Goal: Task Accomplishment & Management: Manage account settings

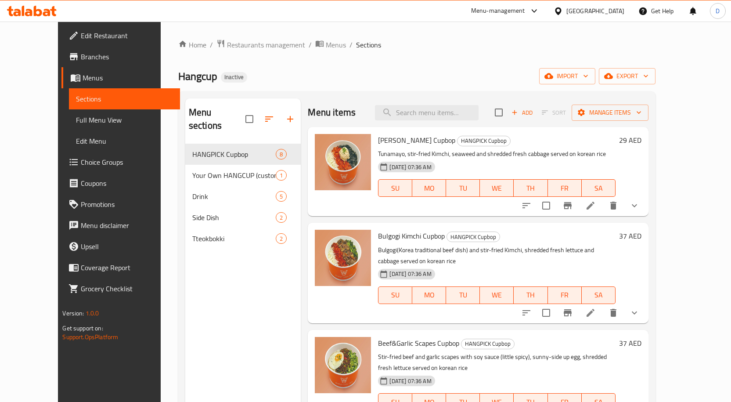
click at [596, 202] on icon at bounding box center [590, 205] width 11 height 11
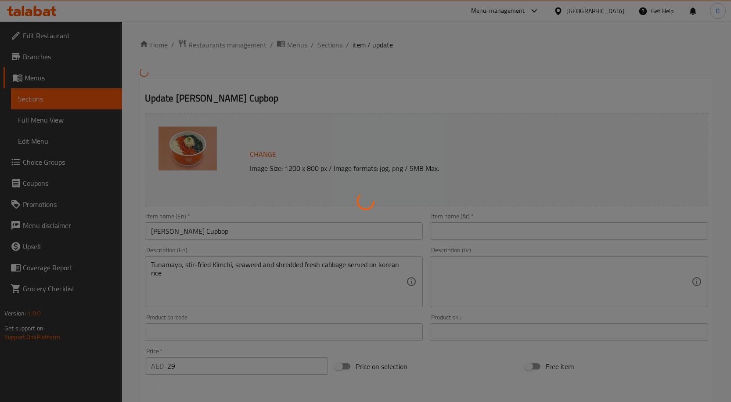
type input "0"
type input "3"
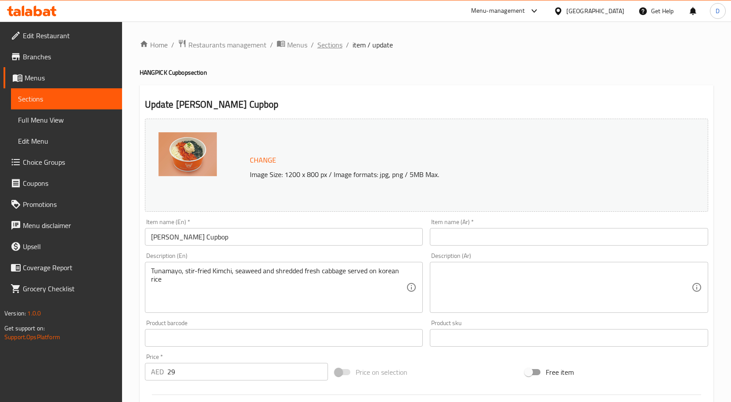
click at [331, 43] on span "Sections" at bounding box center [329, 45] width 25 height 11
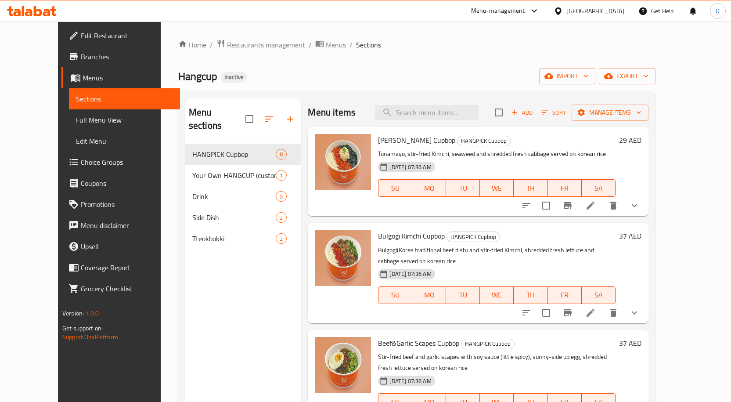
click at [76, 115] on span "Full Menu View" at bounding box center [124, 120] width 97 height 11
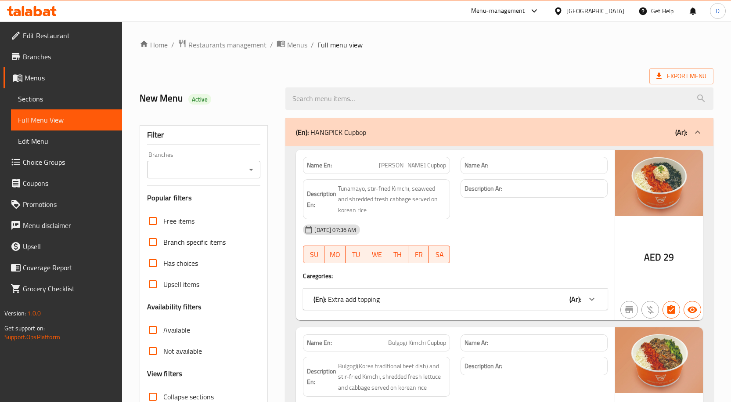
scroll to position [88, 0]
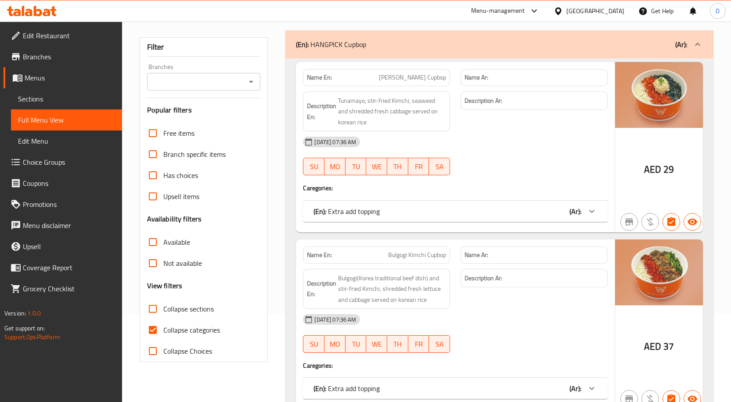
click at [152, 331] on input "Collapse categories" at bounding box center [152, 329] width 21 height 21
checkbox input "false"
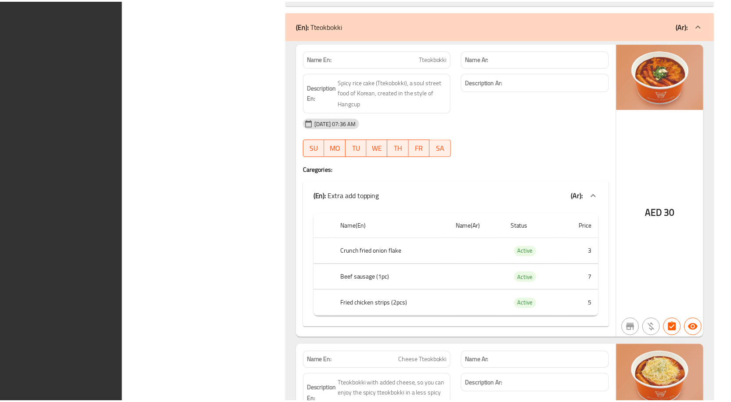
scroll to position [4965, 0]
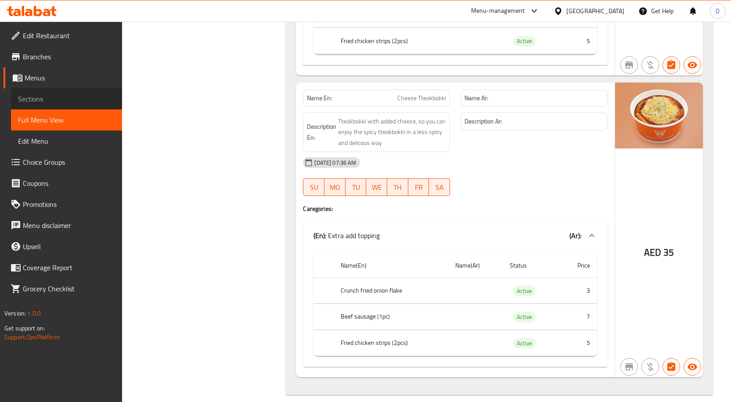
click at [63, 101] on span "Sections" at bounding box center [66, 99] width 97 height 11
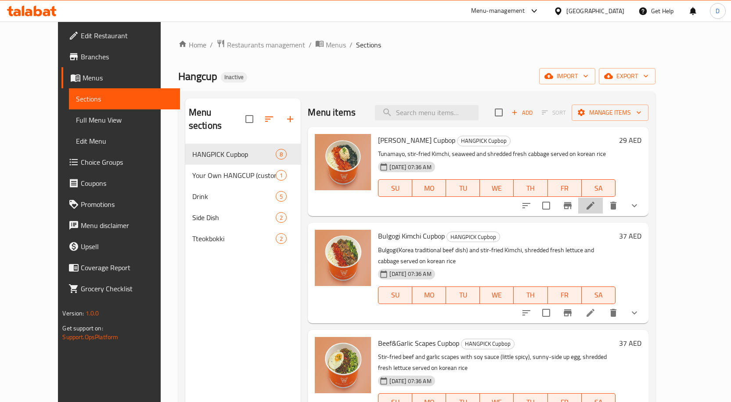
click at [596, 202] on icon at bounding box center [590, 205] width 11 height 11
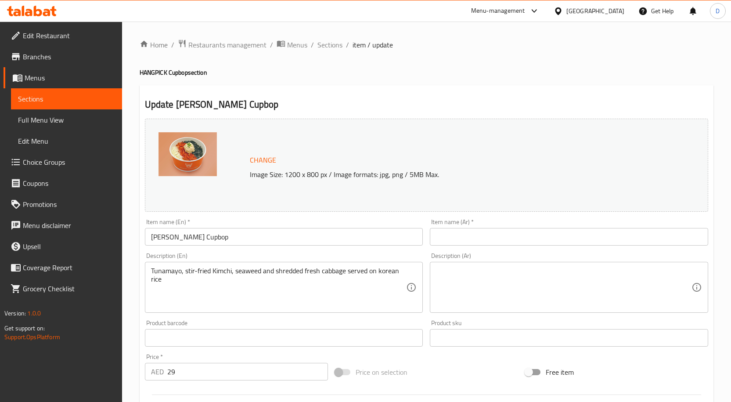
click at [212, 236] on input "[PERSON_NAME] Cupbop" at bounding box center [284, 237] width 278 height 18
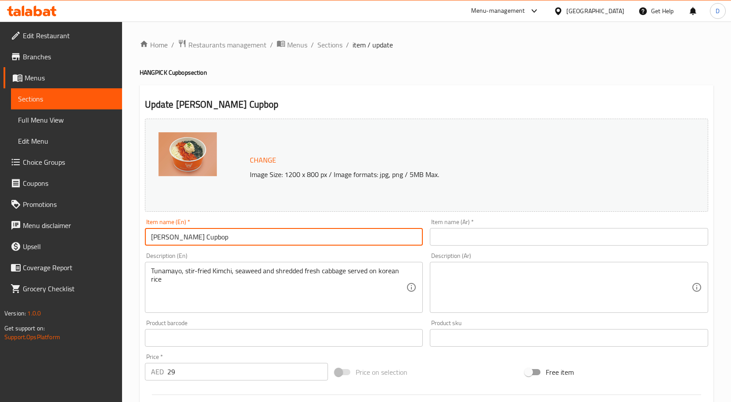
click at [212, 236] on input "[PERSON_NAME] Cupbop" at bounding box center [284, 237] width 278 height 18
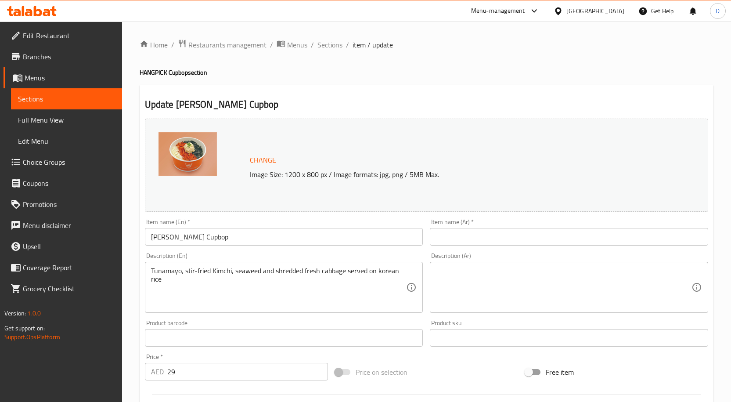
click at [505, 234] on input "text" at bounding box center [569, 237] width 278 height 18
paste input "كوب بوب التونة والمايونيز والكيمتشي"
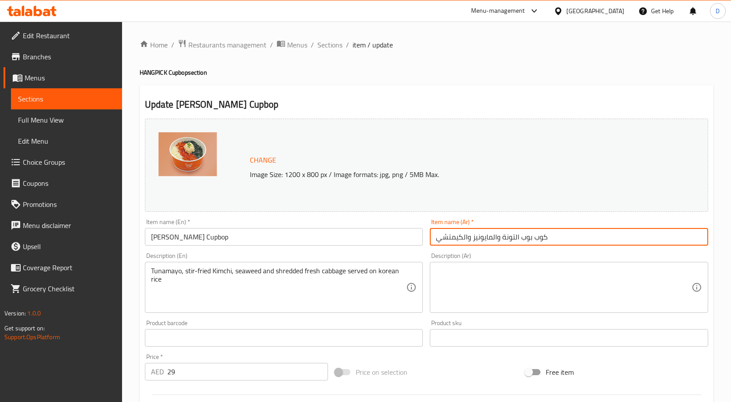
type input "كوب بوب التونة والمايونيز والكيمتشي"
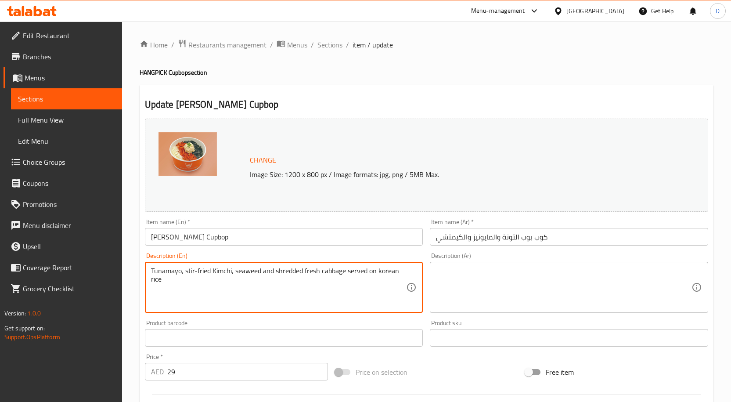
click at [369, 271] on textarea "Tunamayo, stir-fried Kimchi, seaweed and shredded fresh cabbage served on korea…" at bounding box center [279, 288] width 256 height 42
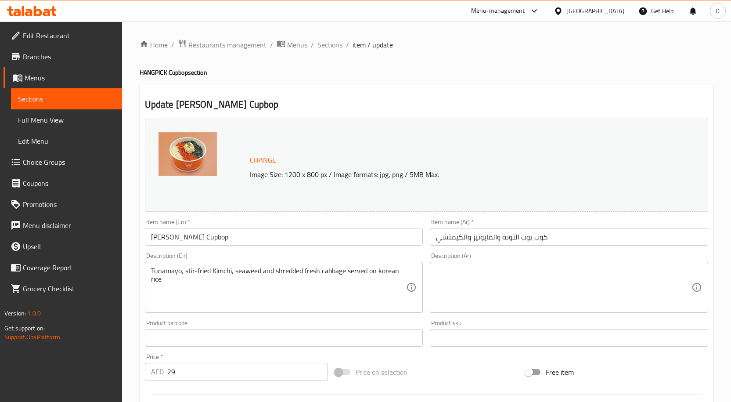
click at [565, 274] on textarea at bounding box center [564, 288] width 256 height 42
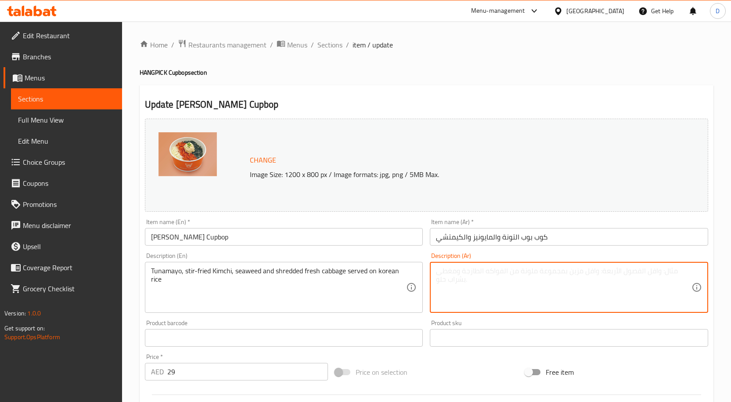
paste textarea "تونامايو، [PERSON_NAME]، أعشاب بحرية وملفوف طازج مبشور يقدم على أرز كوري"
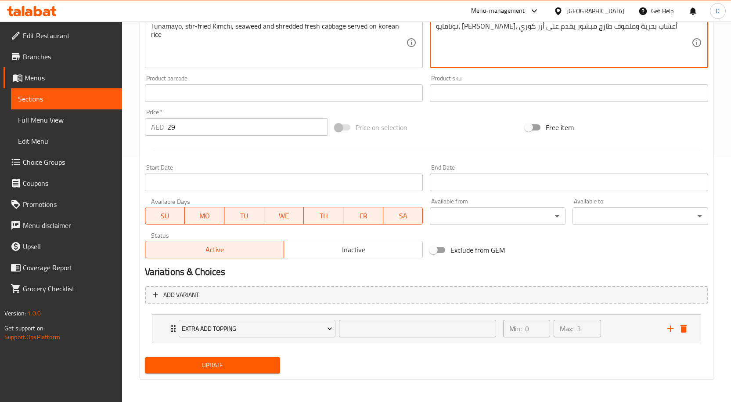
scroll to position [246, 0]
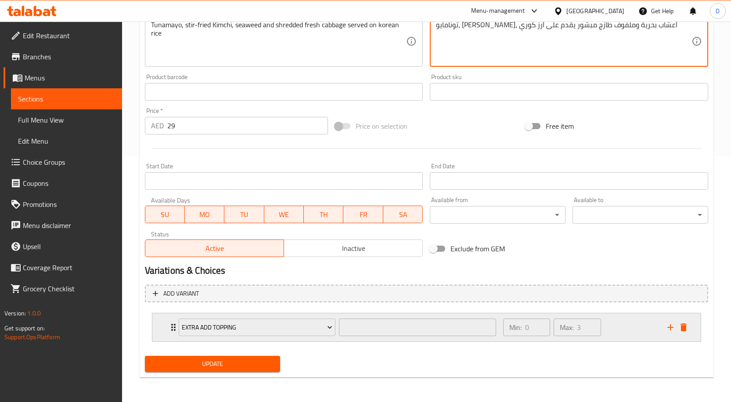
click at [173, 329] on icon "Expand" at bounding box center [173, 327] width 11 height 11
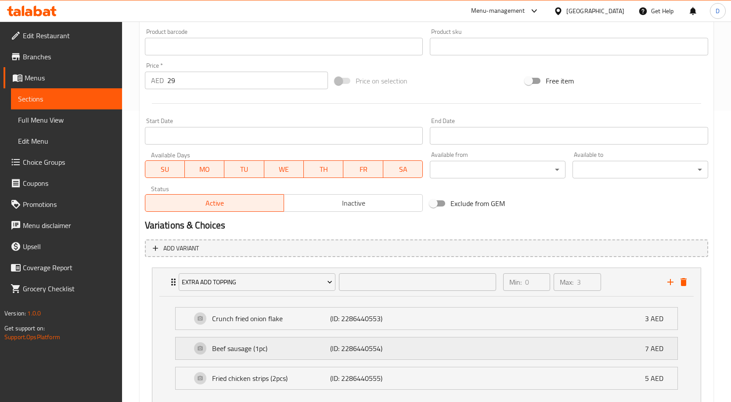
scroll to position [353, 0]
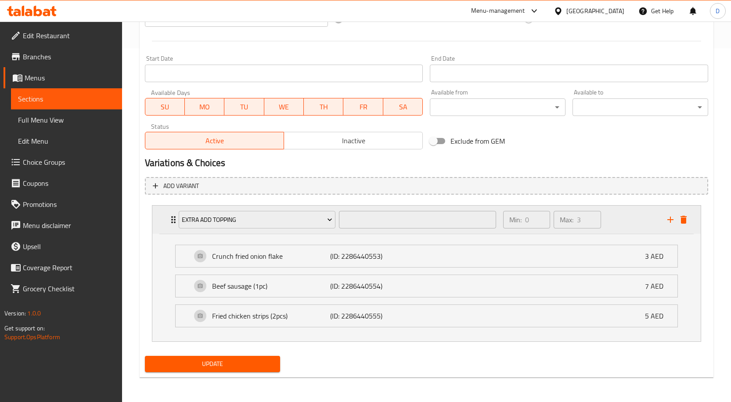
type textarea "تونامايو، [PERSON_NAME]، أعشاب بحرية وملفوف طازج مبشور يقدم على أرز كوري"
click at [262, 221] on span "Extra add topping" at bounding box center [257, 219] width 151 height 11
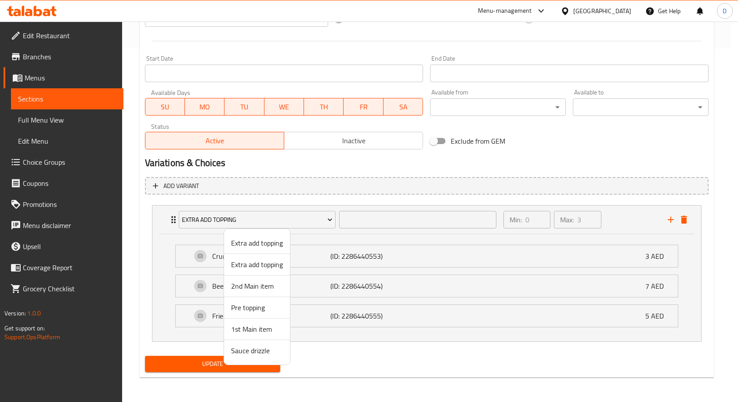
click at [270, 218] on div at bounding box center [369, 201] width 738 height 402
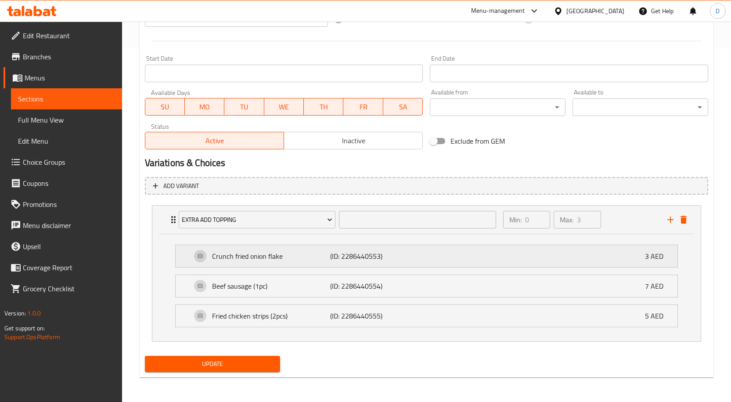
click at [290, 260] on p "Crunch fried onion flake" at bounding box center [271, 256] width 119 height 11
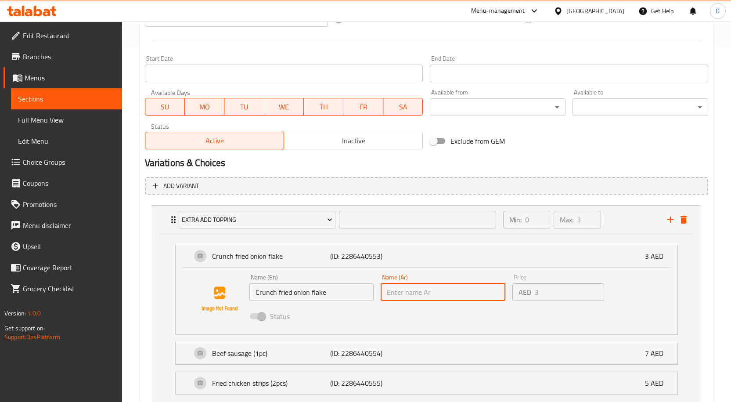
click at [479, 299] on input "text" at bounding box center [443, 292] width 125 height 18
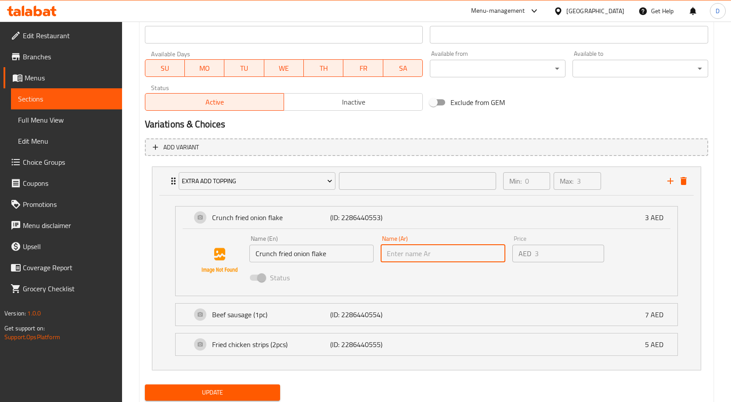
scroll to position [421, 0]
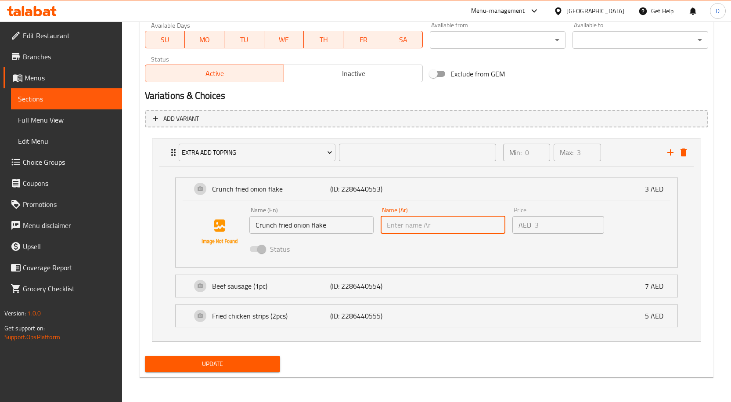
click at [239, 361] on span "Update" at bounding box center [213, 363] width 122 height 11
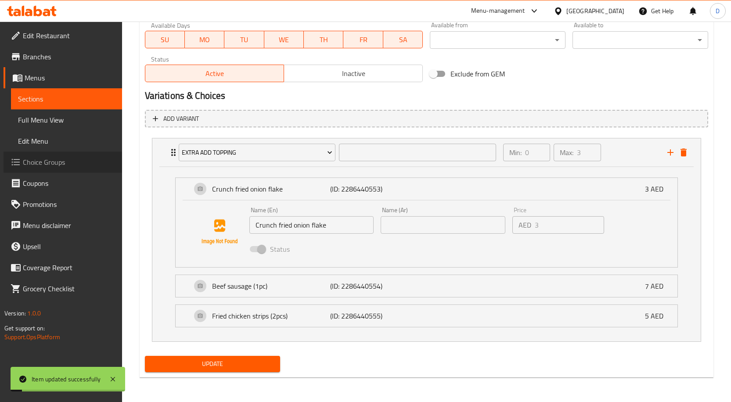
click at [43, 162] on span "Choice Groups" at bounding box center [69, 162] width 92 height 11
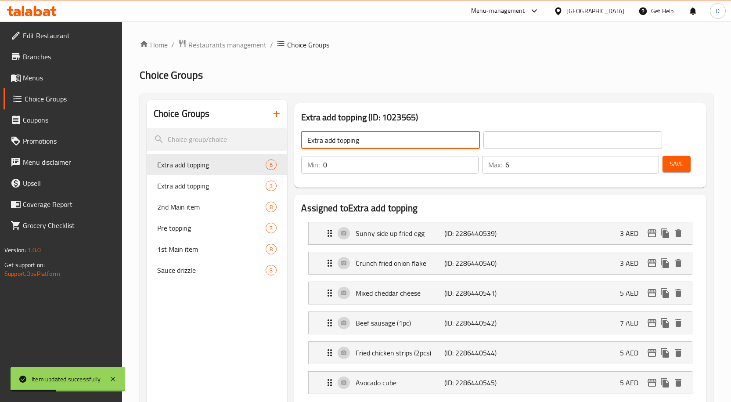
click at [390, 142] on input "Extra add topping" at bounding box center [390, 140] width 179 height 18
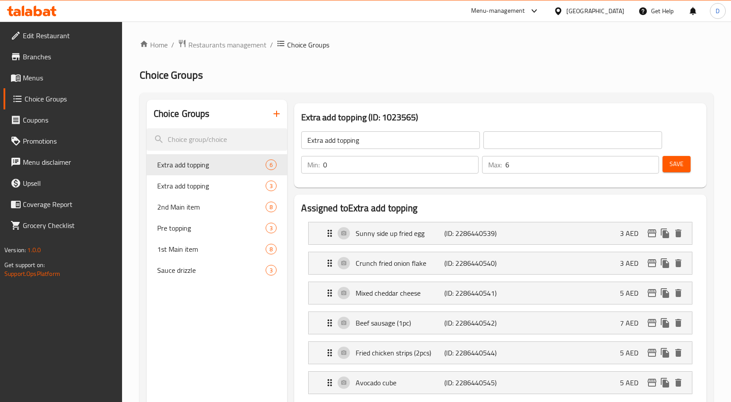
click at [530, 137] on input "text" at bounding box center [572, 140] width 179 height 18
paste input "اكسترا توبينج إضافية"
type input "اكسترا توبينج إضافية"
click at [683, 166] on span "Save" at bounding box center [677, 164] width 14 height 11
click at [682, 166] on span "Save" at bounding box center [677, 164] width 14 height 11
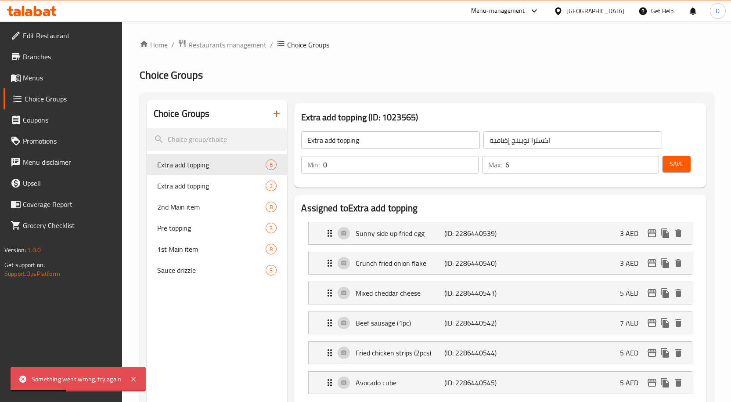
click at [669, 171] on button "Save" at bounding box center [677, 164] width 28 height 16
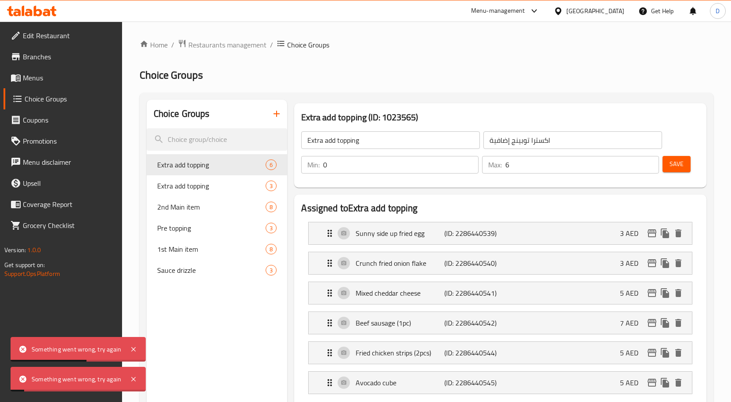
click at [50, 78] on span "Menus" at bounding box center [69, 77] width 92 height 11
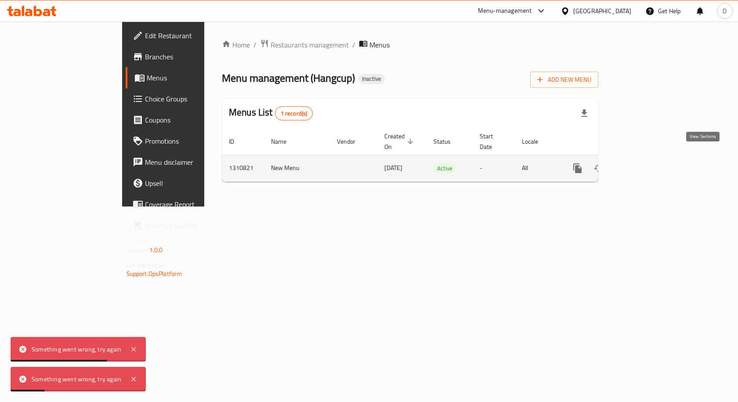
click at [646, 163] on icon "enhanced table" at bounding box center [640, 168] width 11 height 11
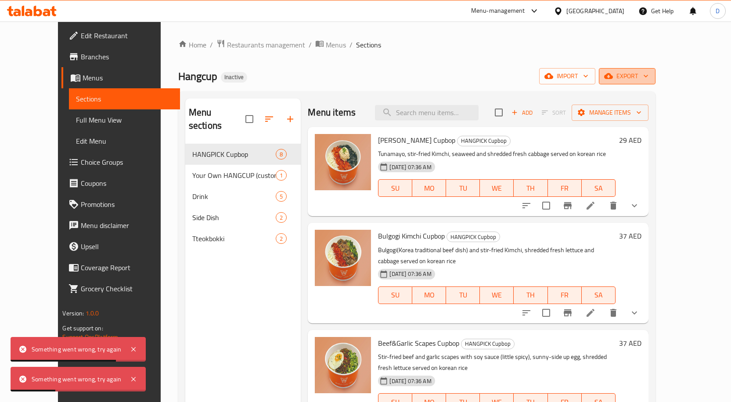
click at [649, 74] on span "export" at bounding box center [627, 76] width 43 height 11
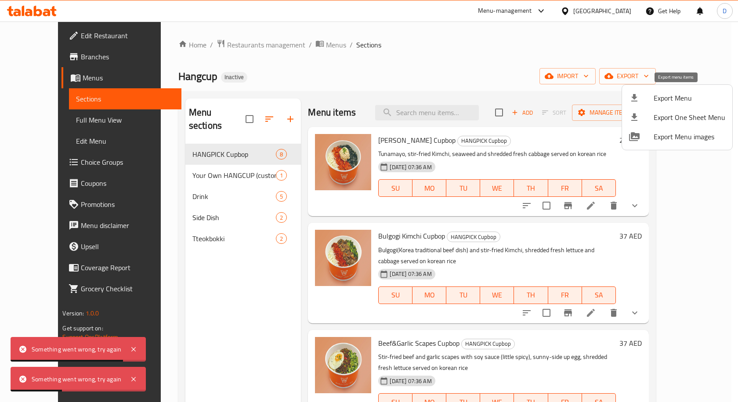
click at [652, 100] on div at bounding box center [641, 98] width 25 height 11
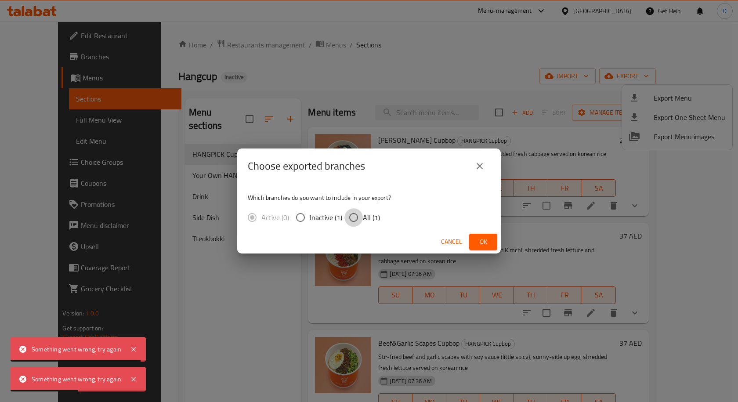
click at [358, 219] on input "All (1)" at bounding box center [353, 217] width 18 height 18
radio input "true"
click at [487, 241] on span "Ok" at bounding box center [483, 241] width 14 height 11
